Goal: Task Accomplishment & Management: Use online tool/utility

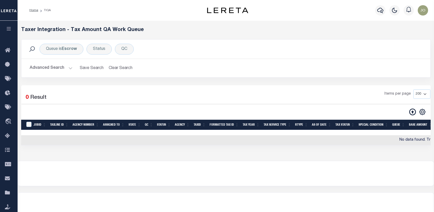
select select "200"
click at [415, 114] on icon at bounding box center [412, 111] width 7 height 7
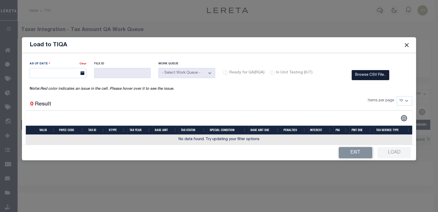
click at [367, 78] on label "Browse CSV File..." at bounding box center [371, 75] width 38 height 10
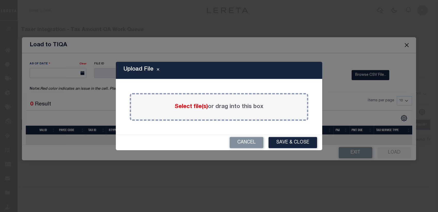
click at [195, 107] on span "Select file(s)" at bounding box center [191, 107] width 33 height 6
click at [0, 0] on input "Select file(s) or drag into this box" at bounding box center [0, 0] width 0 height 0
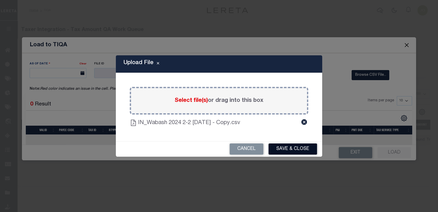
click at [284, 148] on button "Save & Close" at bounding box center [293, 148] width 49 height 11
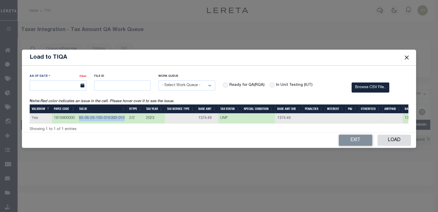
drag, startPoint x: 79, startPoint y: 116, endPoint x: 124, endPoint y: 118, distance: 44.7
click at [124, 118] on td "85-06-26-100-019.000-010" at bounding box center [102, 118] width 50 height 10
copy td "85-06-26-100-019.000-010"
click at [210, 65] on div "As Of Date Clear File ID Work Queue Delinquent P&I" at bounding box center [219, 98] width 394 height 67
drag, startPoint x: 79, startPoint y: 116, endPoint x: 125, endPoint y: 117, distance: 45.4
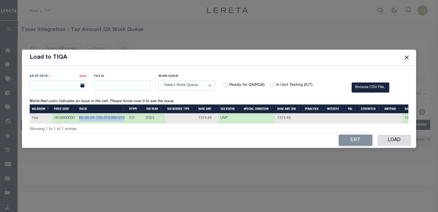
click at [125, 117] on td "85-06-26-100-019.000-010" at bounding box center [102, 118] width 50 height 10
copy td "85-06-26-100-019.000-010"
click at [210, 85] on select "- Select Work Queue - Delinquent Escrow" at bounding box center [186, 85] width 57 height 10
click at [203, 67] on div "As Of Date Clear File ID Work Queue Delinquent P&I" at bounding box center [219, 98] width 394 height 67
click at [296, 166] on div "Load to TIQA As Of Date Clear File ID" at bounding box center [219, 106] width 438 height 212
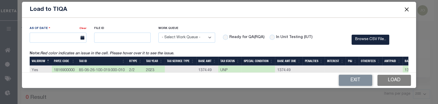
click at [388, 78] on button "Load" at bounding box center [395, 80] width 34 height 11
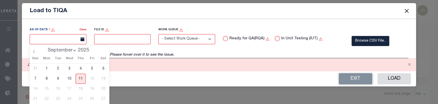
click at [74, 40] on input "text" at bounding box center [58, 39] width 57 height 10
click at [82, 79] on span "11" at bounding box center [81, 79] width 10 height 10
type input "[DATE]"
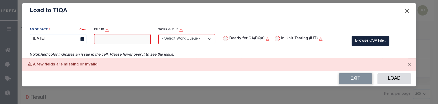
click at [113, 42] on input "text" at bounding box center [122, 39] width 57 height 10
type input "112233"
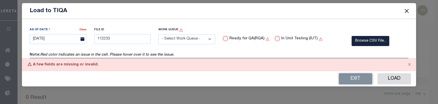
click at [173, 38] on select "- Select Work Queue - Delinquent Escrow" at bounding box center [186, 39] width 57 height 10
select select "DEL"
click at [158, 34] on select "- Select Work Queue - Delinquent Escrow" at bounding box center [186, 39] width 57 height 10
click at [223, 38] on input "Ready for QA(RQA)" at bounding box center [225, 38] width 5 height 5
radio input "true"
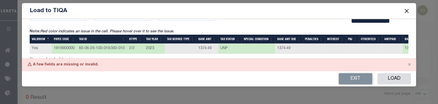
scroll to position [30, 0]
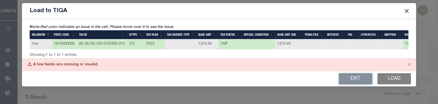
click at [392, 81] on button "Load" at bounding box center [395, 78] width 34 height 11
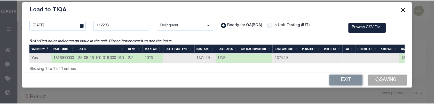
scroll to position [15, 0]
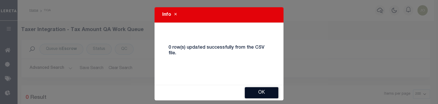
click at [251, 97] on button "Ok" at bounding box center [262, 92] width 34 height 11
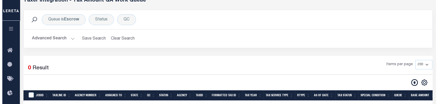
scroll to position [45, 0]
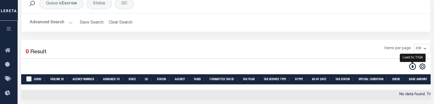
click at [409, 68] on icon at bounding box center [412, 66] width 7 height 7
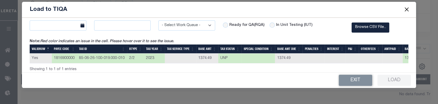
scroll to position [0, 0]
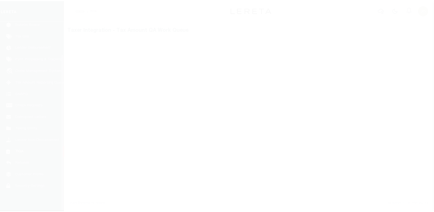
scroll to position [40, 0]
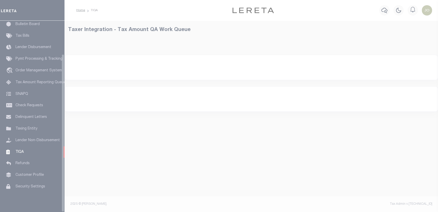
select select
select select "200"
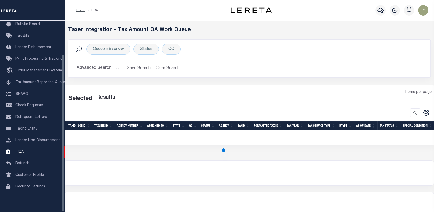
select select "200"
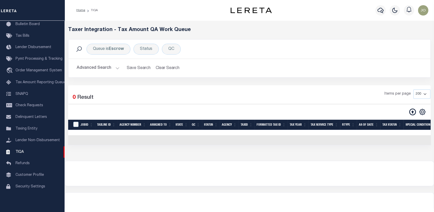
click at [105, 69] on button "Advanced Search" at bounding box center [98, 68] width 43 height 10
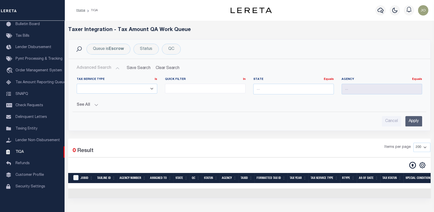
click at [105, 69] on button "Advanced Search" at bounding box center [98, 68] width 43 height 10
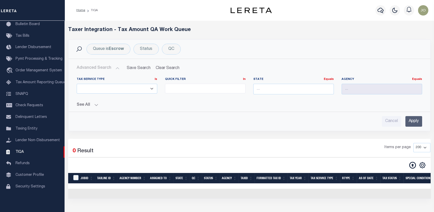
click at [105, 69] on button "Advanced Search" at bounding box center [98, 68] width 43 height 10
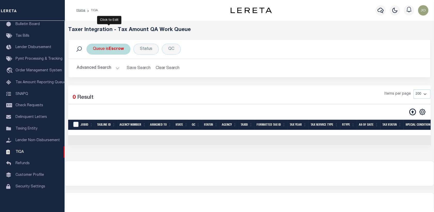
click at [108, 49] on div "Queue is Escrow" at bounding box center [108, 49] width 44 height 11
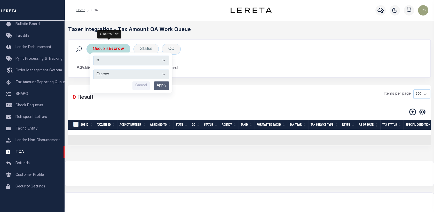
click at [109, 73] on select "--ALL-- Delinquent Escrow" at bounding box center [131, 74] width 76 height 10
select select "DEL"
click at [93, 69] on select "--ALL-- Delinquent Escrow" at bounding box center [131, 74] width 76 height 10
click at [157, 86] on input "Apply" at bounding box center [161, 85] width 15 height 9
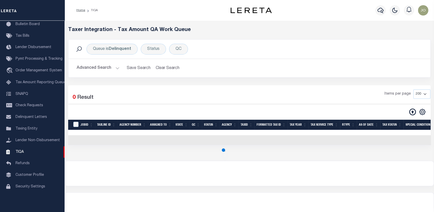
click at [106, 67] on button "Advanced Search" at bounding box center [98, 68] width 43 height 10
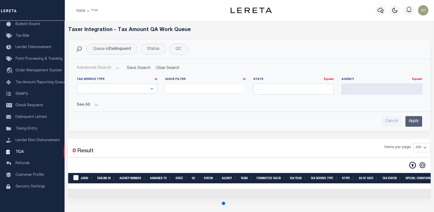
click at [94, 107] on button "See All" at bounding box center [249, 104] width 345 height 5
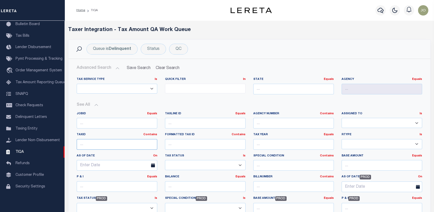
click at [138, 143] on input "text" at bounding box center [117, 144] width 81 height 11
paste input "85-06-26-100-019.000-010"
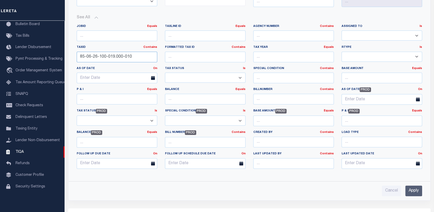
scroll to position [88, 0]
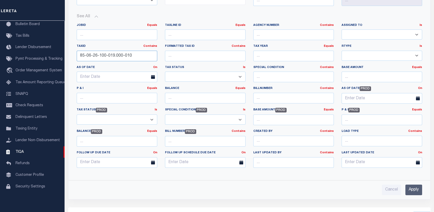
type input "85-06-26-100-019.000-010"
click at [418, 189] on input "Apply" at bounding box center [413, 189] width 17 height 11
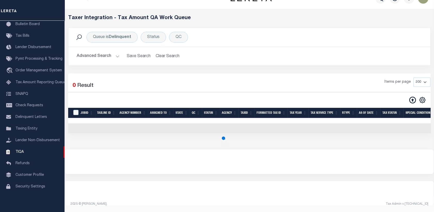
scroll to position [15, 0]
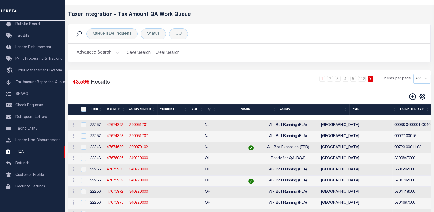
click at [113, 53] on button "Advanced Search" at bounding box center [98, 53] width 43 height 10
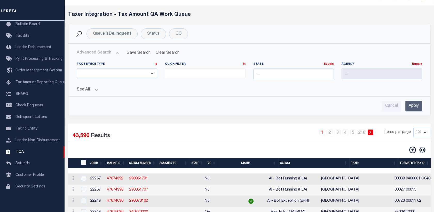
click at [94, 89] on button "See All" at bounding box center [249, 89] width 345 height 5
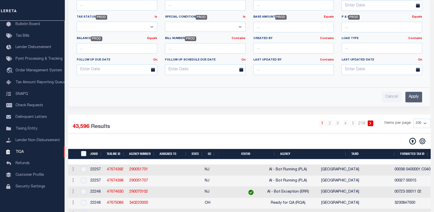
scroll to position [183, 0]
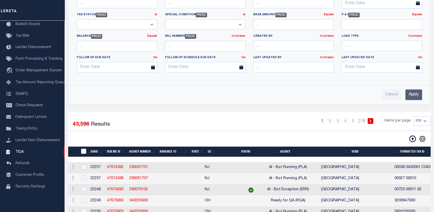
click at [414, 96] on input "Apply" at bounding box center [413, 94] width 17 height 11
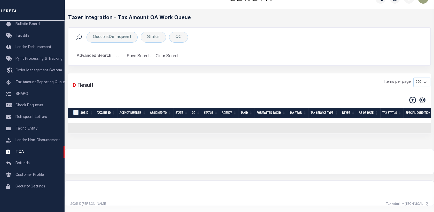
scroll to position [0, 0]
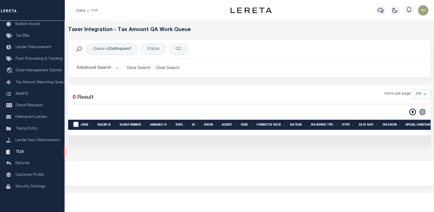
click at [110, 70] on button "Advanced Search" at bounding box center [98, 68] width 43 height 10
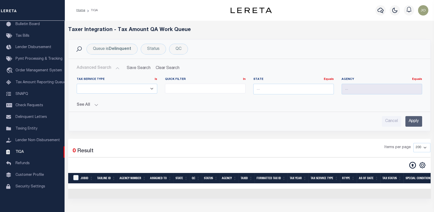
click at [99, 105] on button "See All" at bounding box center [249, 104] width 345 height 5
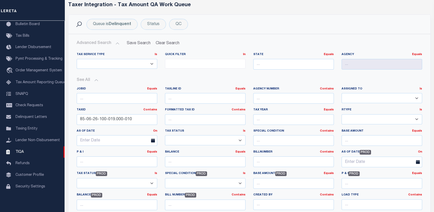
scroll to position [7, 0]
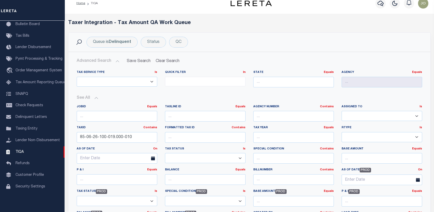
click at [107, 65] on button "Advanced Search" at bounding box center [98, 61] width 43 height 10
